Goal: Task Accomplishment & Management: Manage account settings

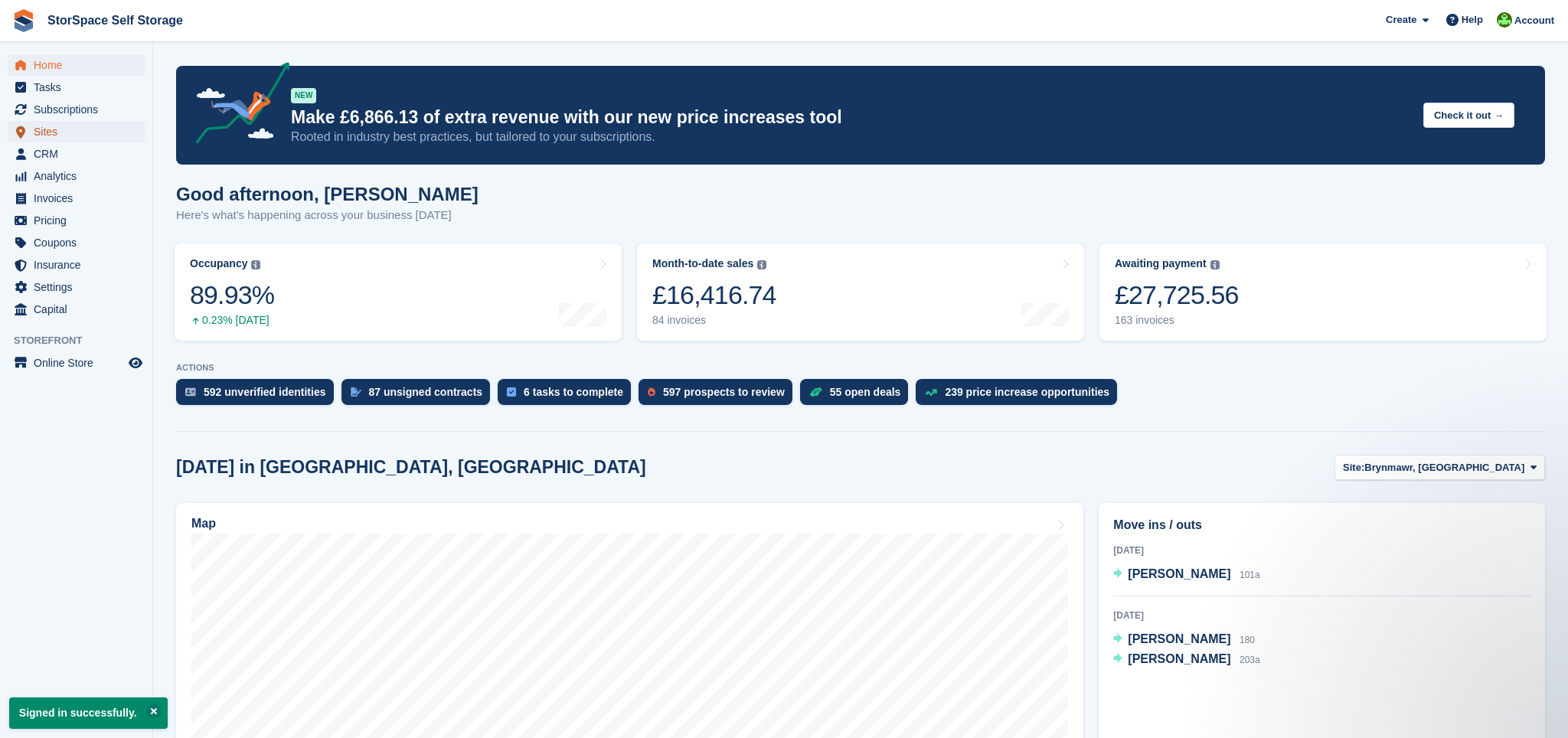
click at [58, 131] on span "Sites" at bounding box center [80, 131] width 92 height 21
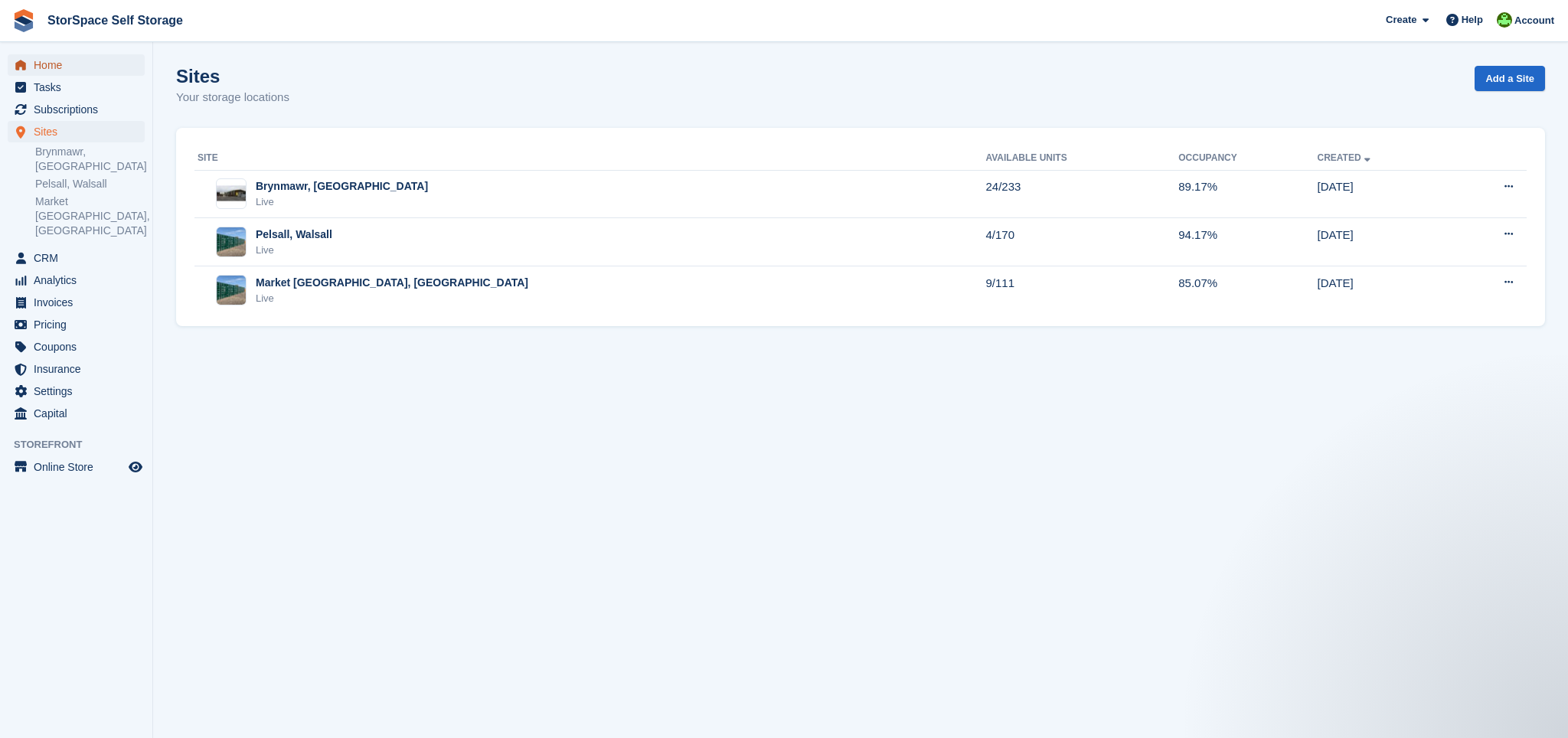
click at [56, 68] on span "Home" at bounding box center [80, 65] width 92 height 21
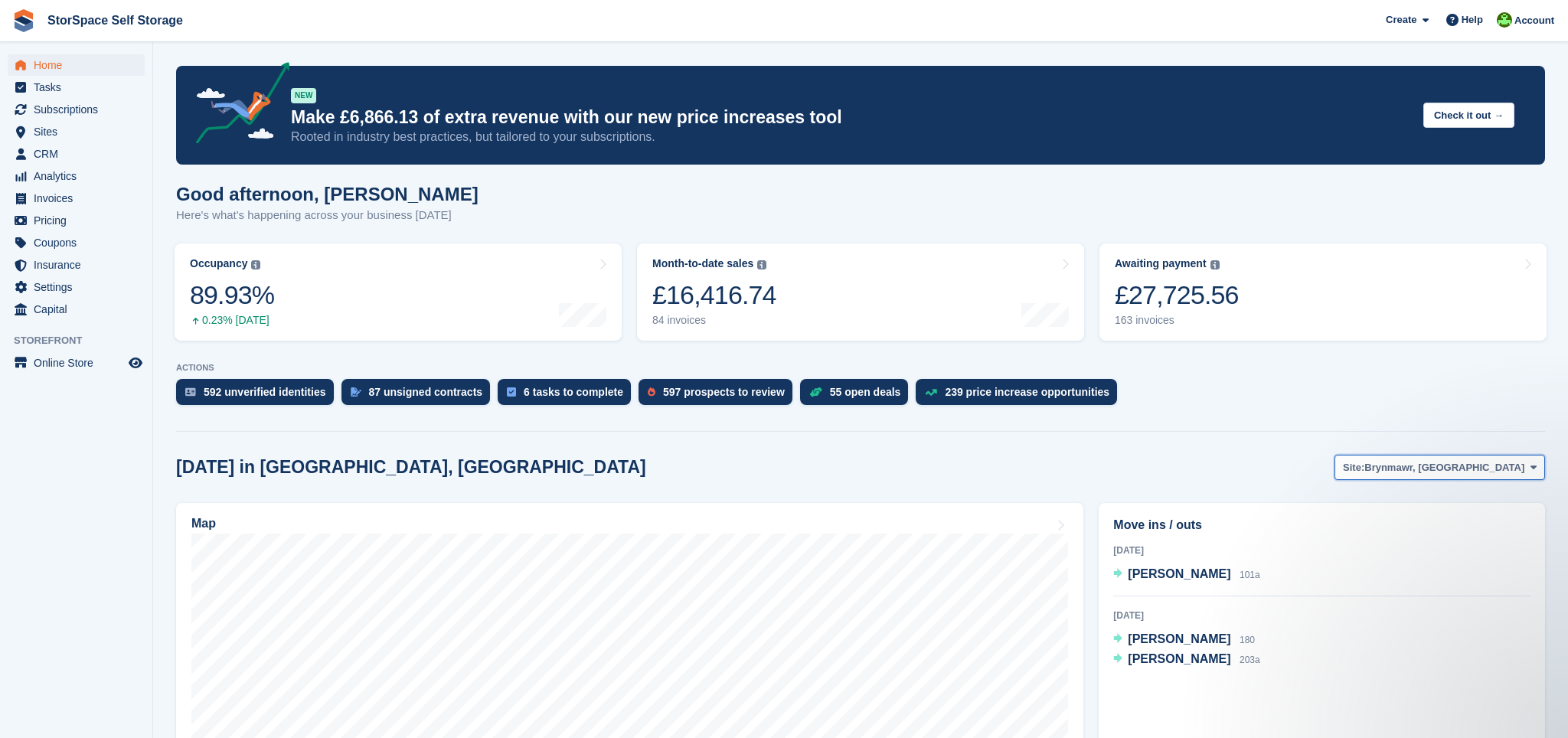
click at [1537, 468] on span at bounding box center [1534, 467] width 12 height 12
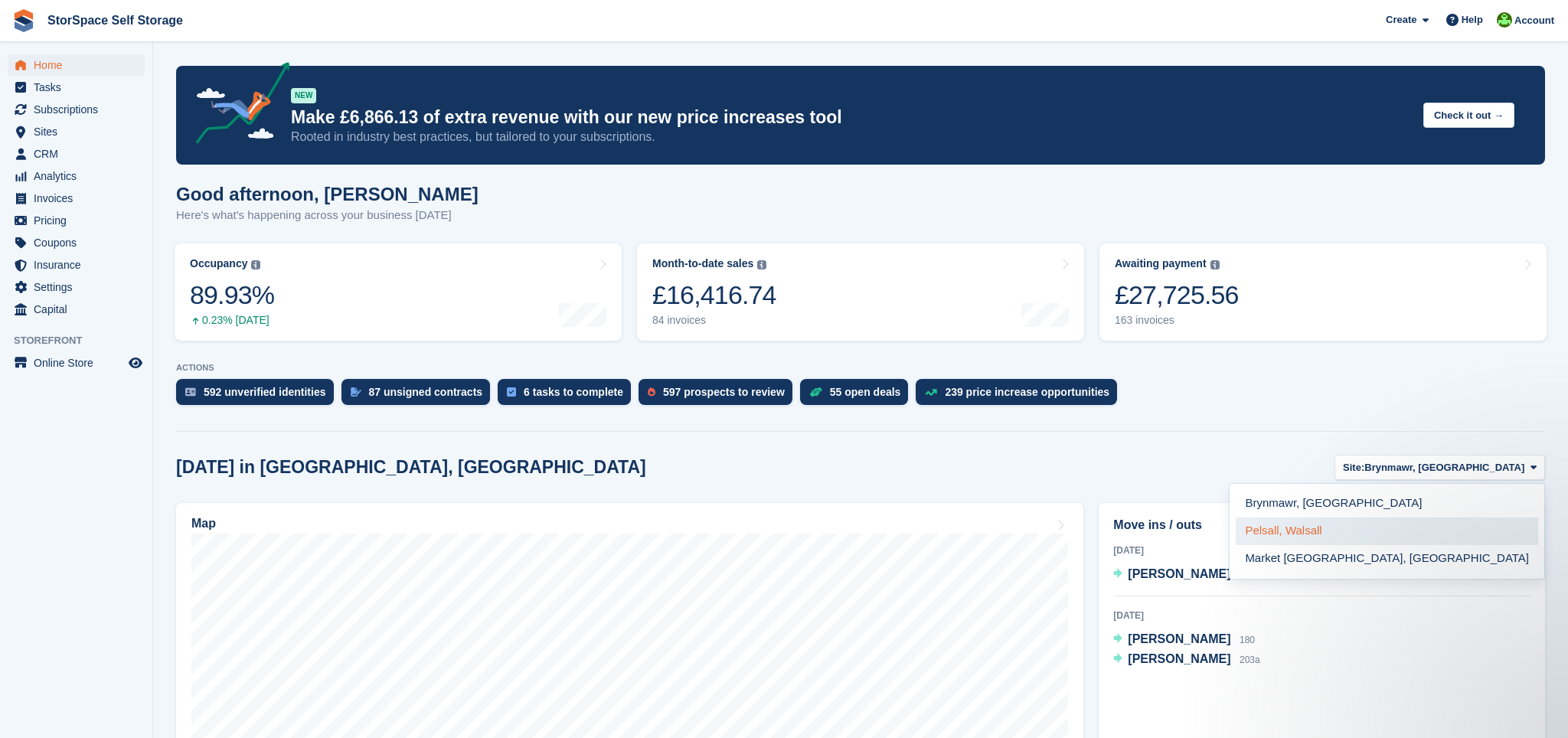
click at [1483, 532] on link "Pelsall, Walsall" at bounding box center [1387, 531] width 303 height 28
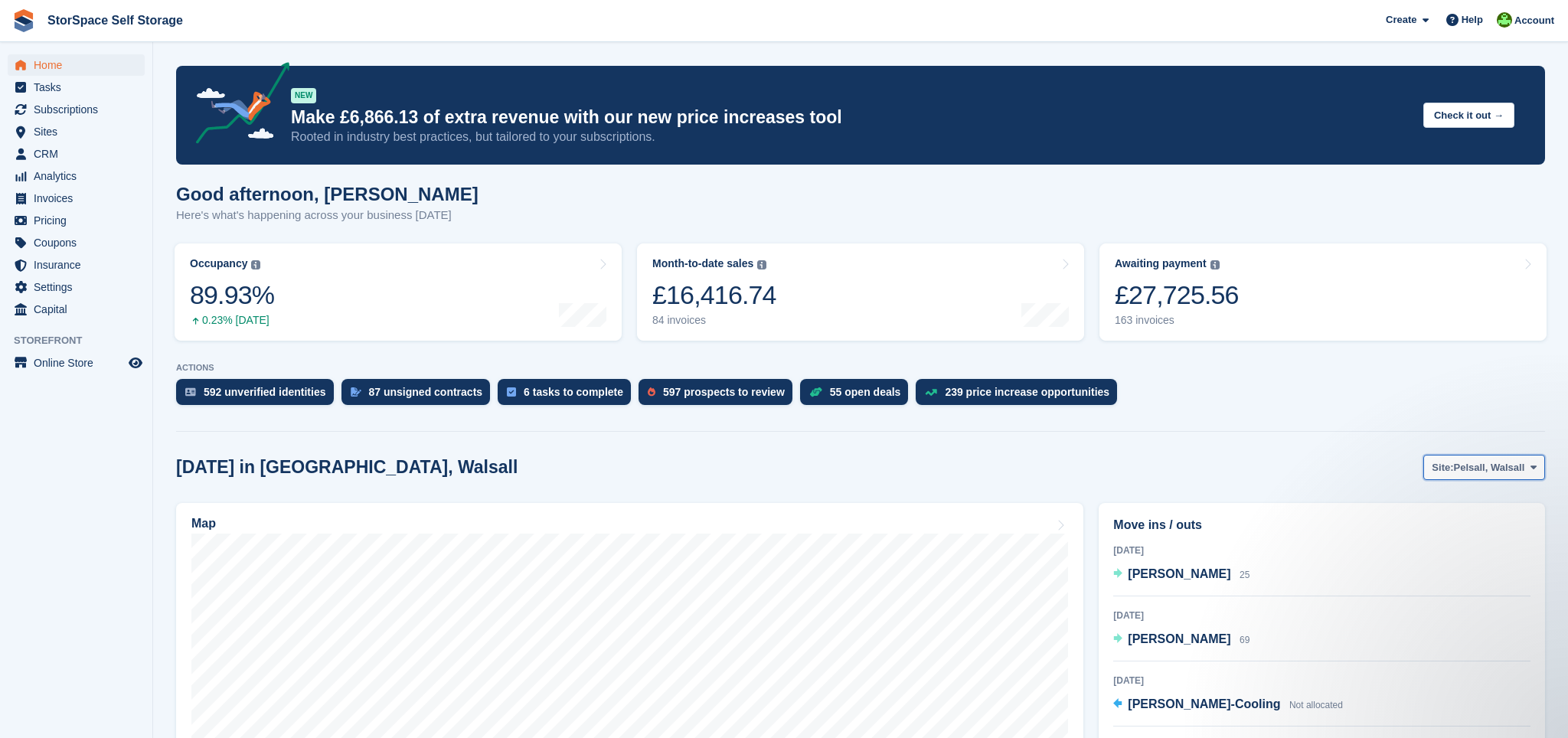
click at [1524, 470] on span "Pelsall, Walsall" at bounding box center [1490, 467] width 71 height 15
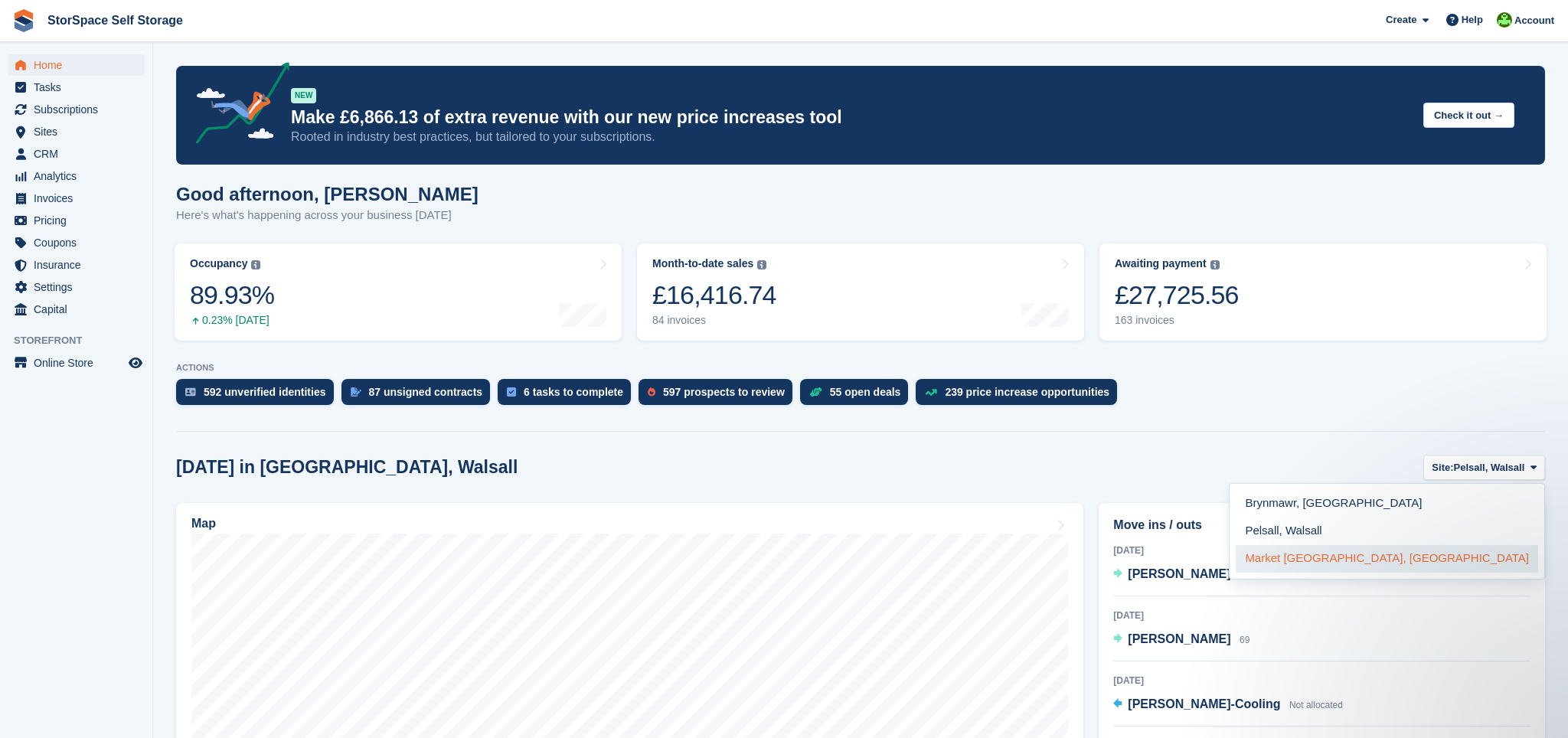
click at [1480, 555] on link "Market [GEOGRAPHIC_DATA], [GEOGRAPHIC_DATA]" at bounding box center [1387, 559] width 303 height 28
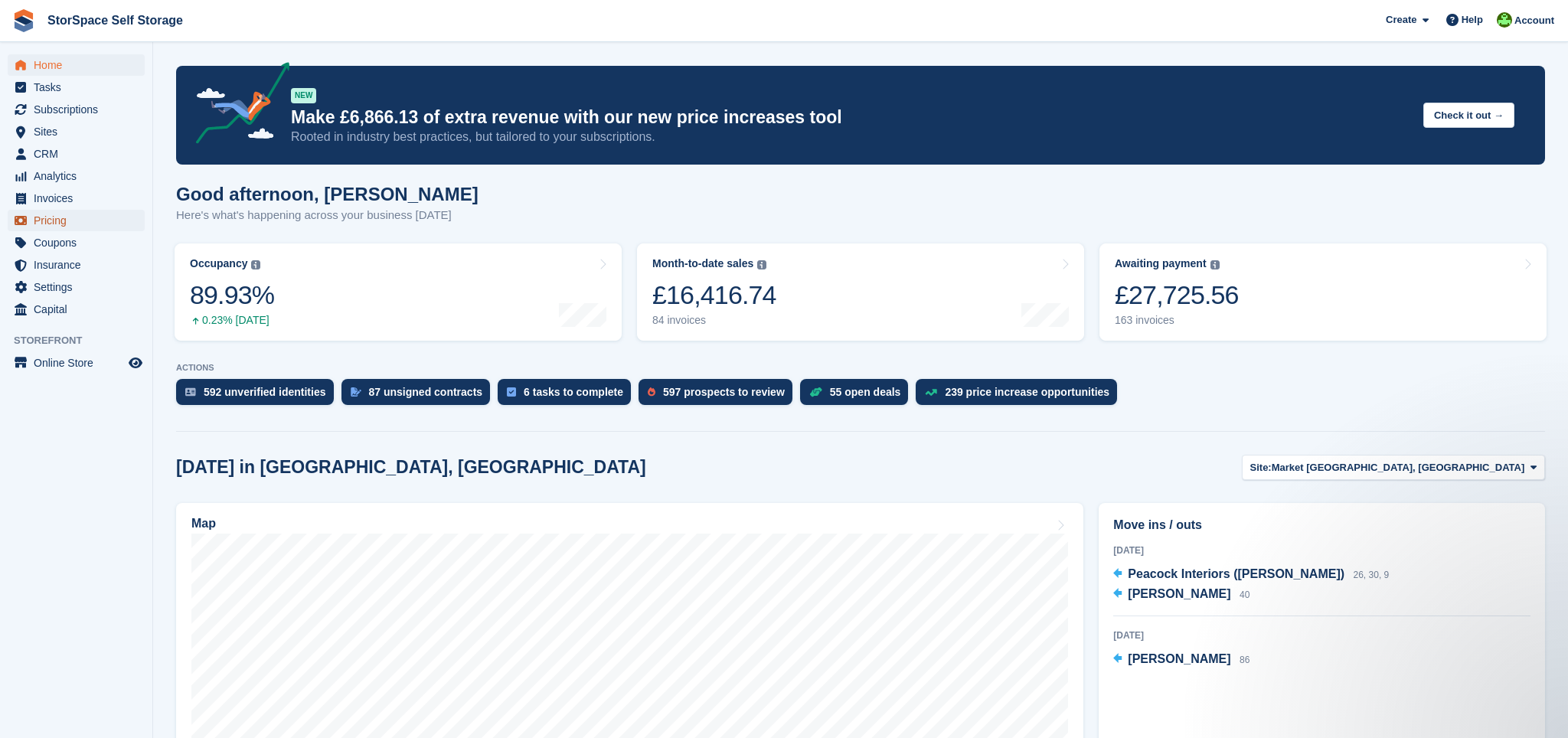
click at [56, 222] on span "Pricing" at bounding box center [80, 220] width 92 height 21
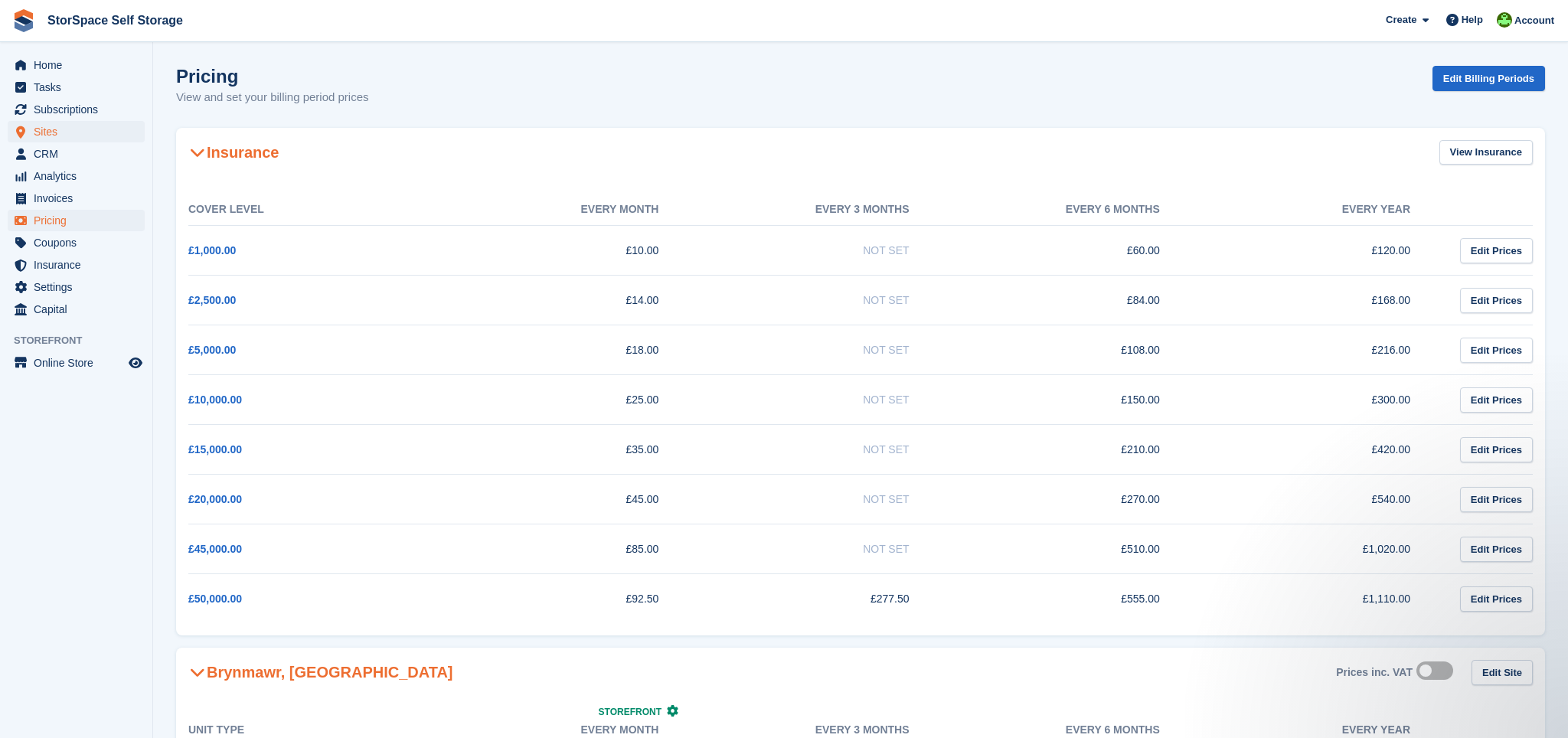
scroll to position [1, 0]
click at [64, 113] on span "Subscriptions" at bounding box center [80, 109] width 92 height 21
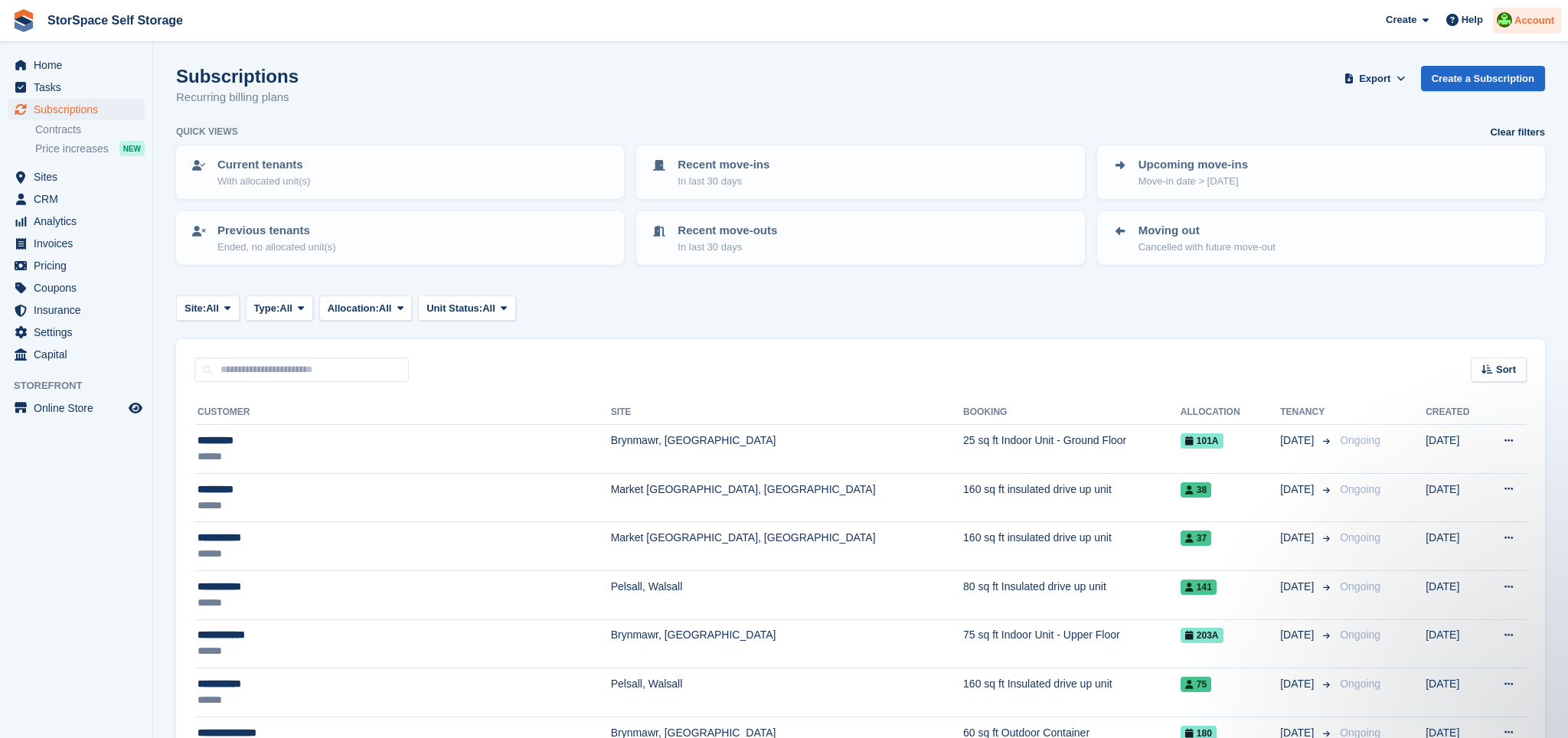
click at [1536, 23] on span "Account" at bounding box center [1534, 20] width 40 height 15
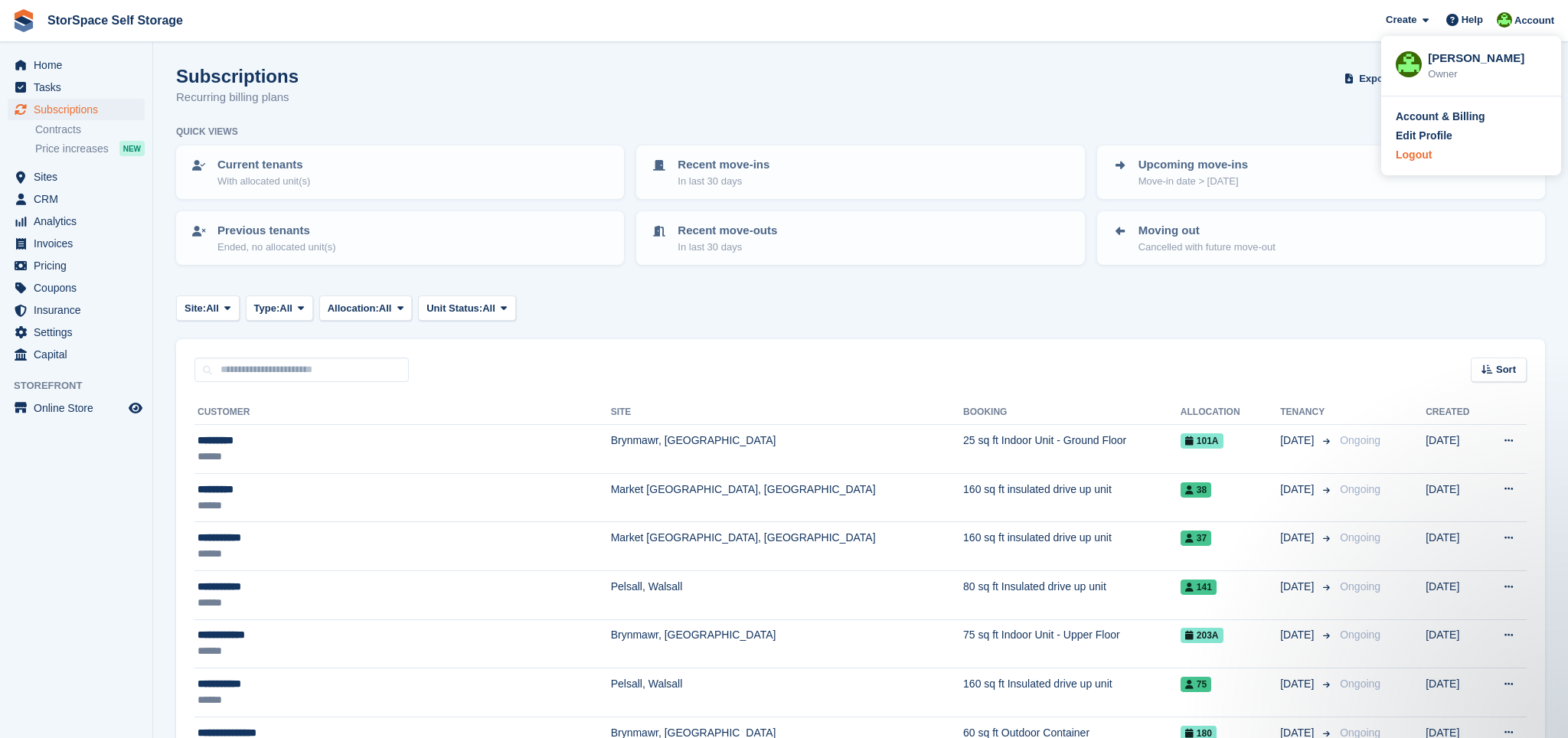
click at [1429, 156] on div "Logout" at bounding box center [1414, 155] width 36 height 16
